Goal: Task Accomplishment & Management: Manage account settings

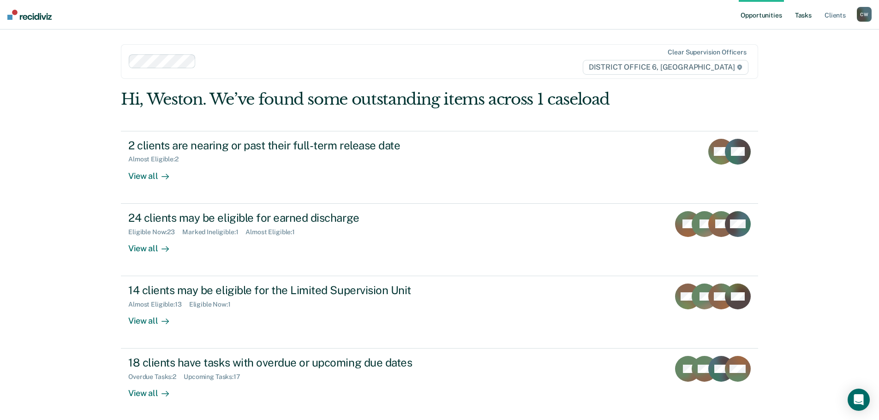
click at [793, 12] on link "Tasks" at bounding box center [803, 15] width 20 height 30
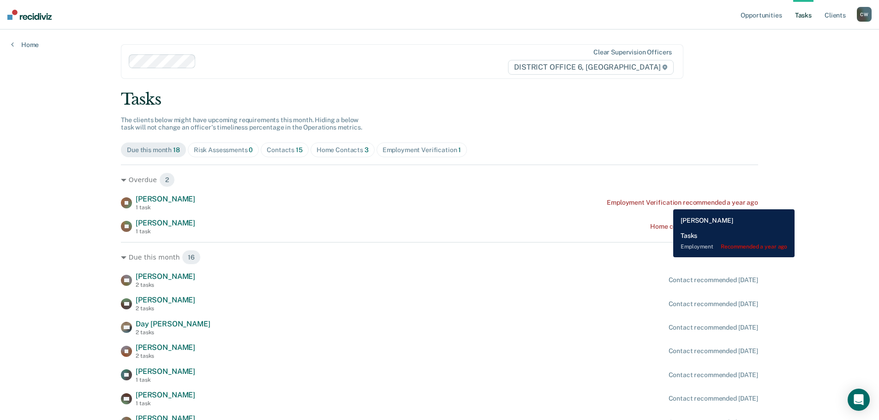
click at [666, 202] on div "Employment Verification recommended a year ago" at bounding box center [682, 203] width 151 height 8
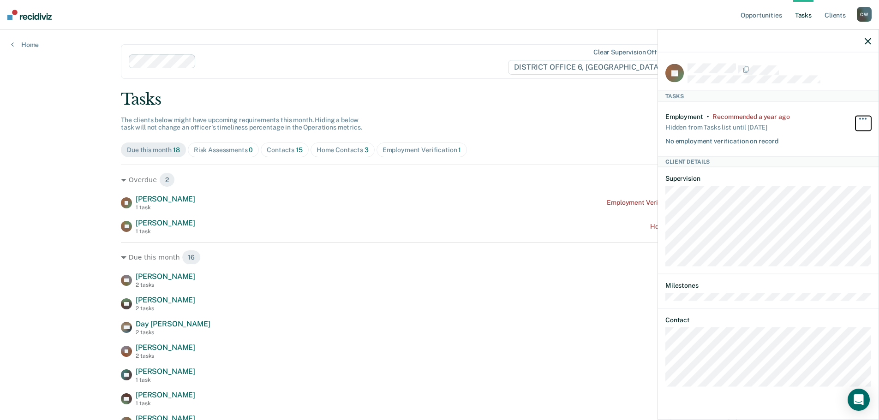
click at [860, 116] on button "button" at bounding box center [863, 123] width 16 height 15
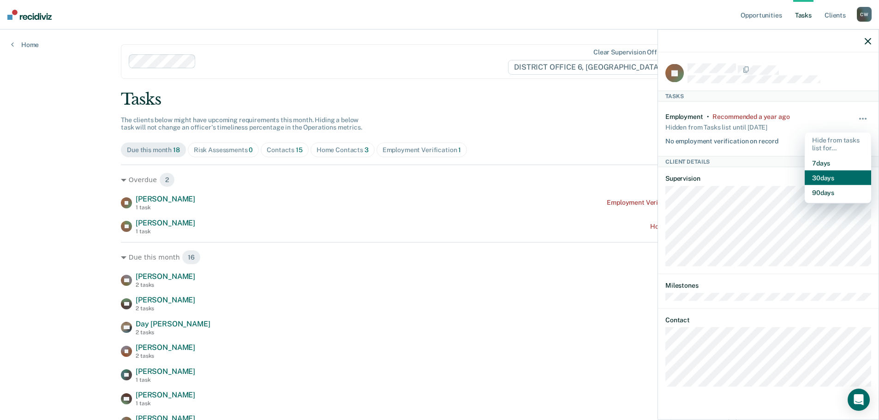
click at [845, 175] on button "30 days" at bounding box center [837, 177] width 66 height 15
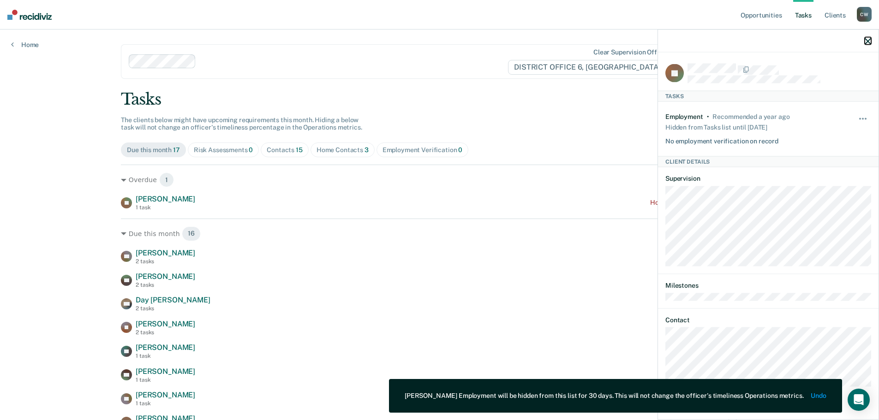
click at [869, 42] on icon "button" at bounding box center [867, 41] width 6 height 6
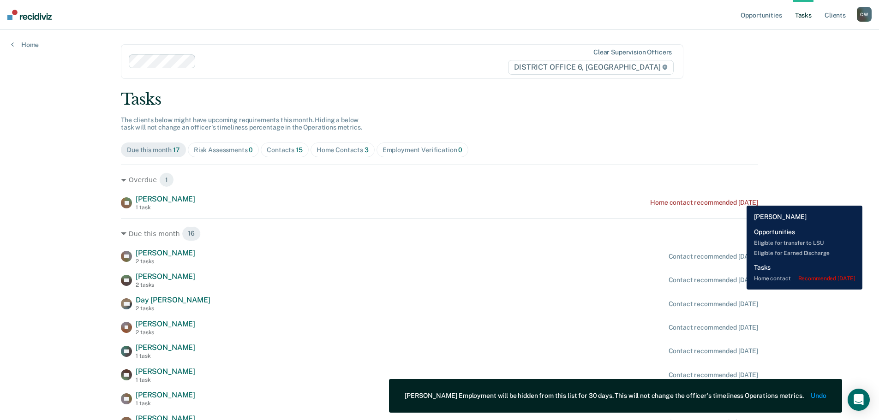
click at [739, 199] on div "Home contact recommended [DATE]" at bounding box center [704, 203] width 108 height 8
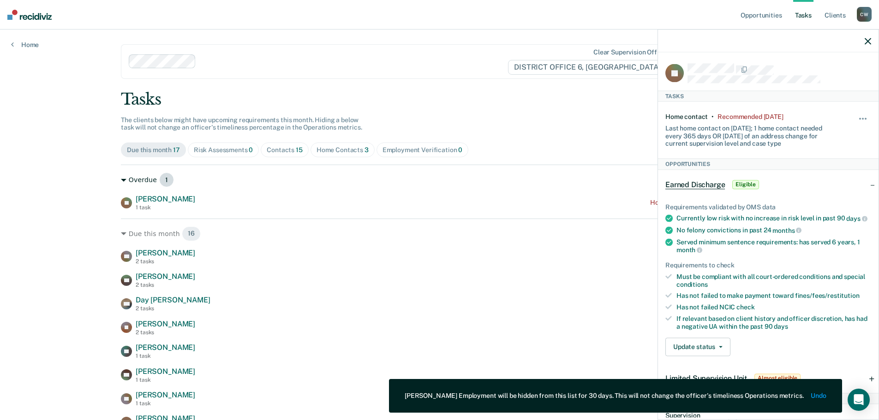
click at [592, 182] on div "Overdue 1" at bounding box center [439, 179] width 637 height 15
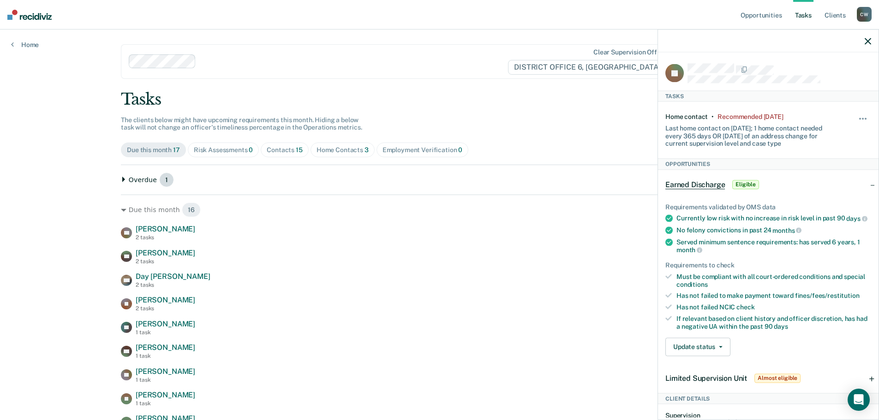
click at [592, 182] on div "Overdue 1" at bounding box center [439, 179] width 637 height 15
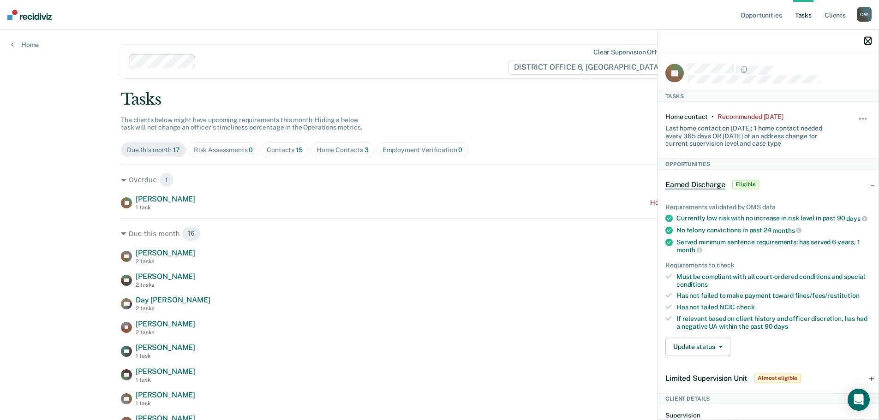
click at [865, 41] on icon "button" at bounding box center [867, 41] width 6 height 6
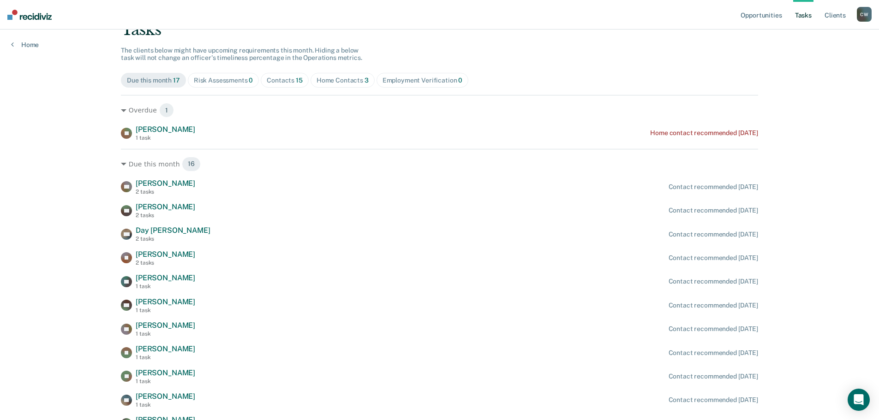
scroll to position [92, 0]
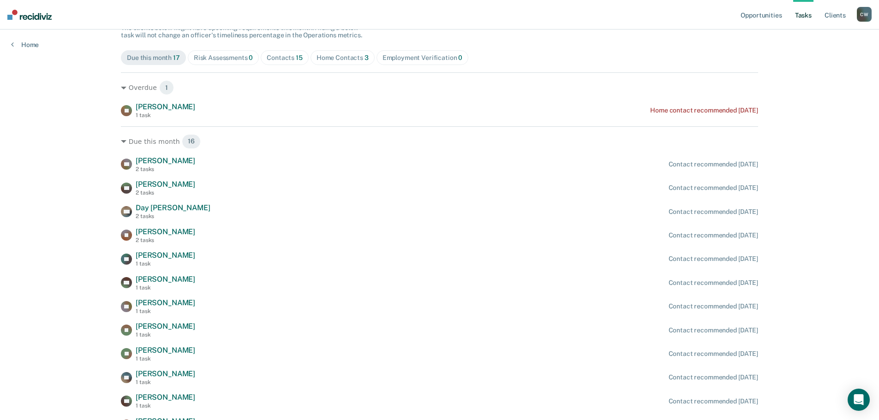
click at [267, 57] on div "Contacts 15" at bounding box center [285, 58] width 36 height 8
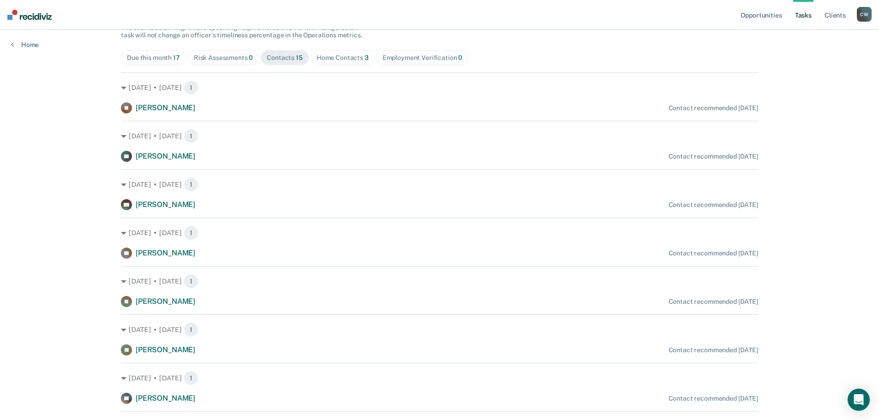
click at [323, 56] on div "Home Contacts 3" at bounding box center [342, 58] width 52 height 8
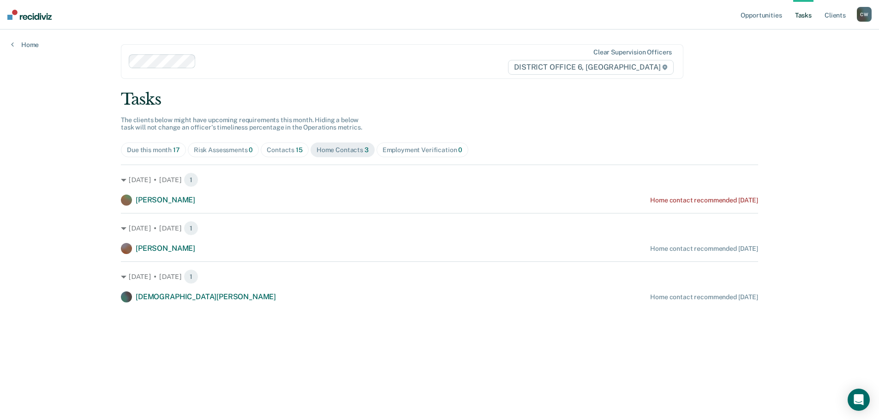
scroll to position [0, 0]
click at [405, 149] on div "Employment Verification 0" at bounding box center [423, 150] width 80 height 8
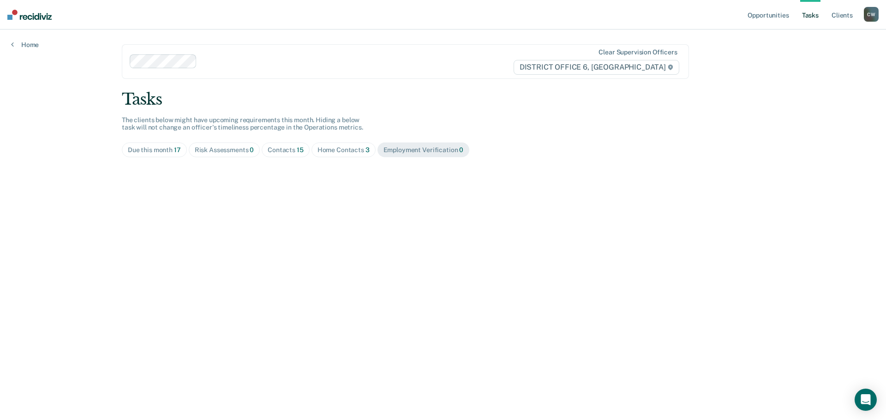
click at [340, 155] on span "Home Contacts 3" at bounding box center [343, 150] width 64 height 15
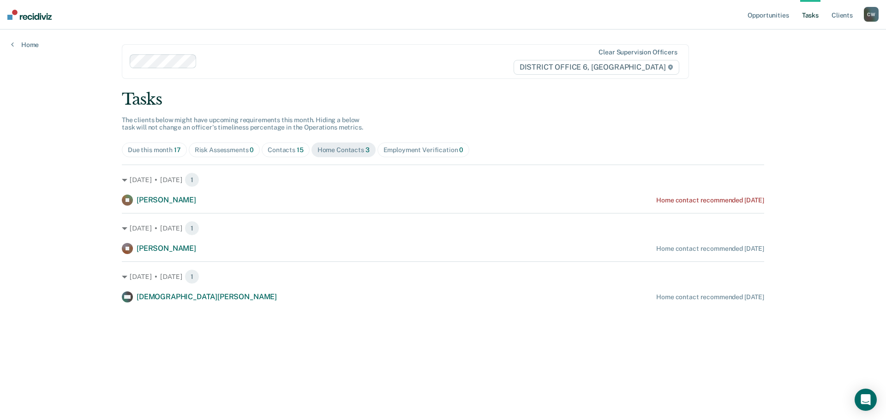
click at [155, 153] on div "Due this month 17" at bounding box center [154, 150] width 53 height 8
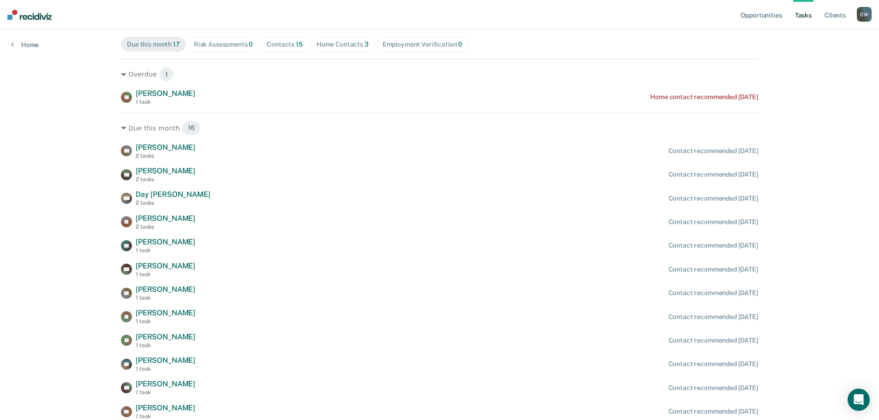
scroll to position [99, 0]
